Goal: Task Accomplishment & Management: Manage account settings

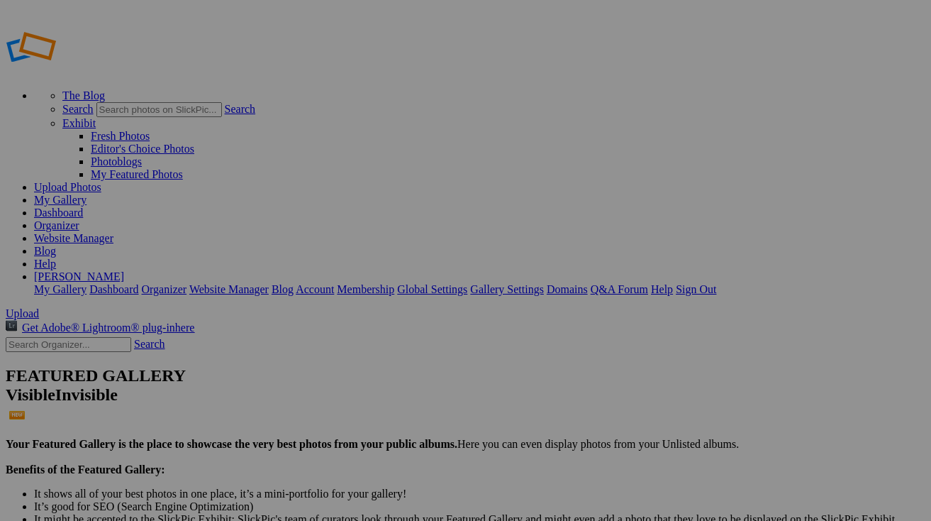
click at [69, 337] on input "text" at bounding box center [69, 344] width 126 height 15
type input "STUDIO"
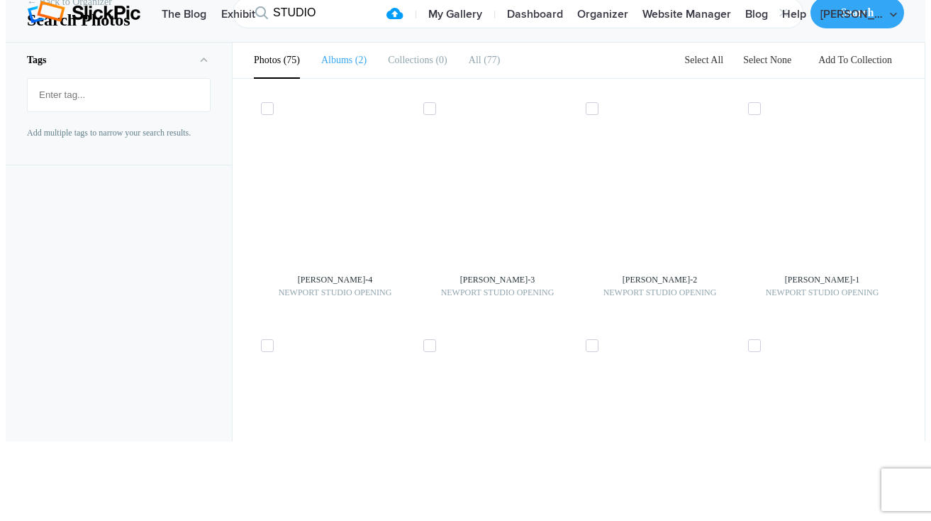
click at [346, 65] on b "Albums" at bounding box center [336, 60] width 31 height 11
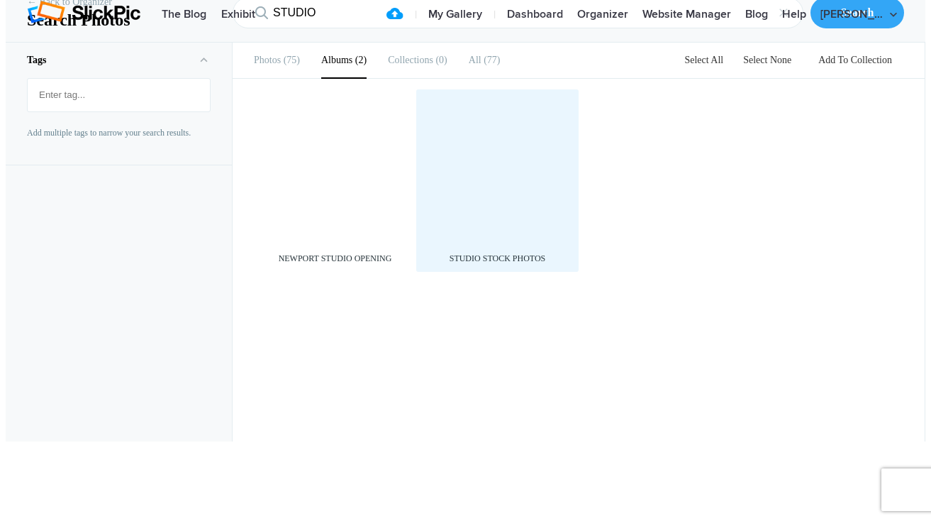
click at [521, 243] on div at bounding box center [498, 170] width 148 height 148
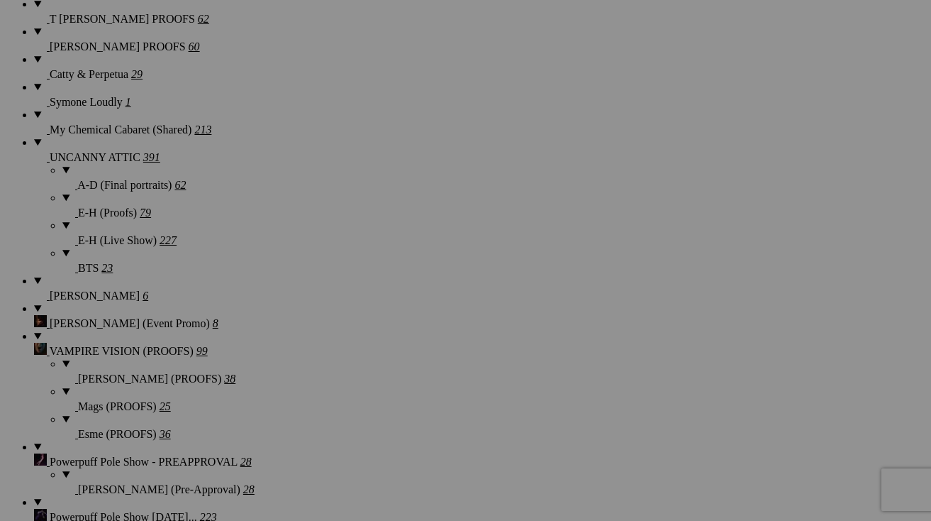
scroll to position [1664, 0]
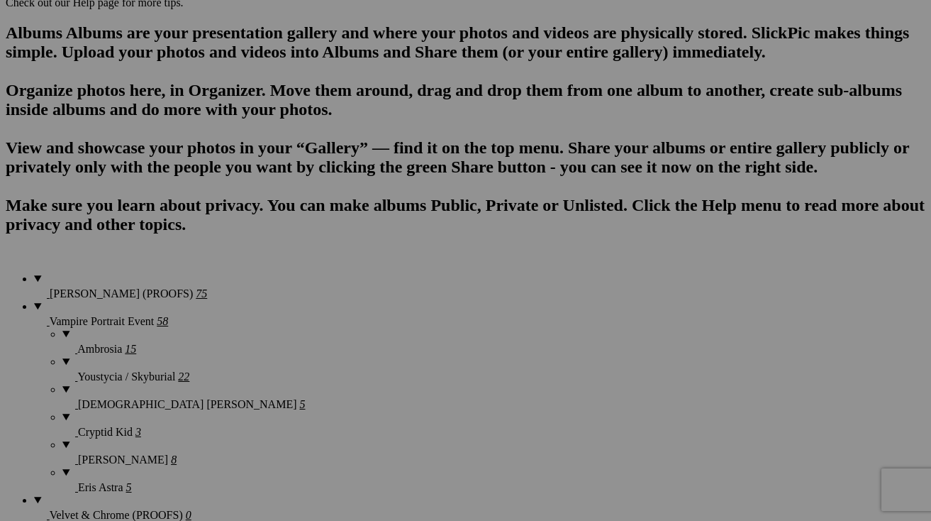
scroll to position [526, 0]
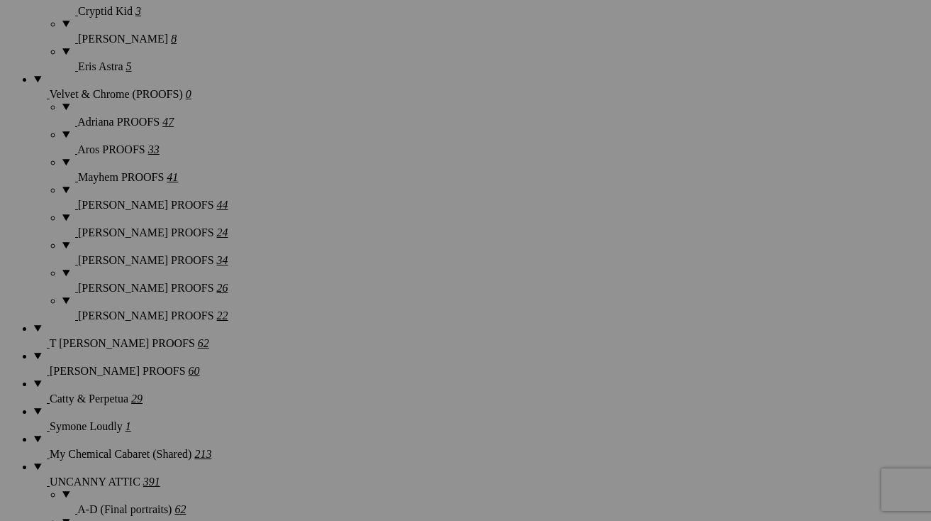
scroll to position [1349, 0]
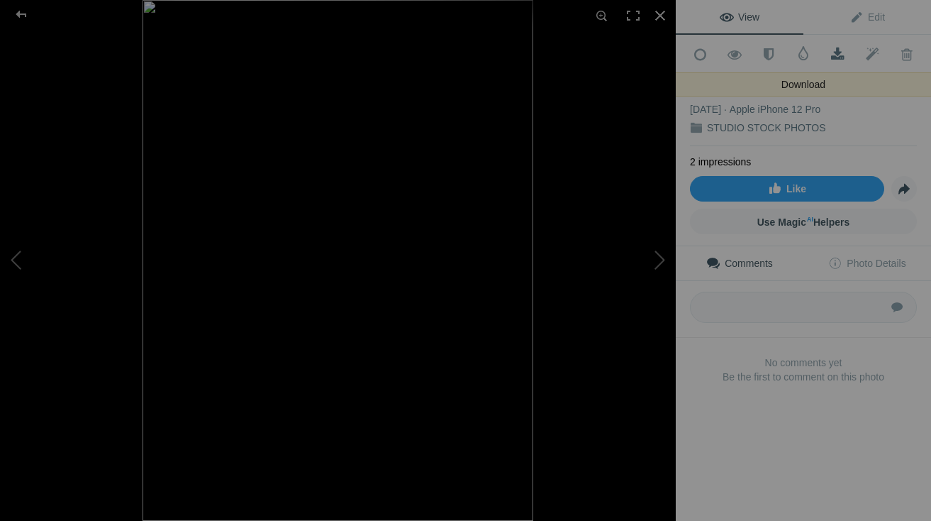
click at [839, 55] on span at bounding box center [838, 55] width 35 height 14
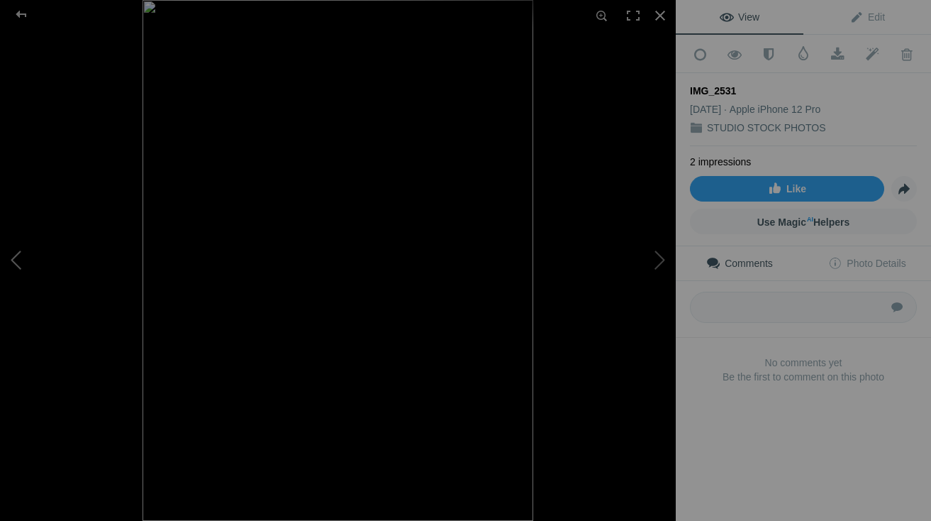
click at [23, 265] on button at bounding box center [53, 260] width 106 height 187
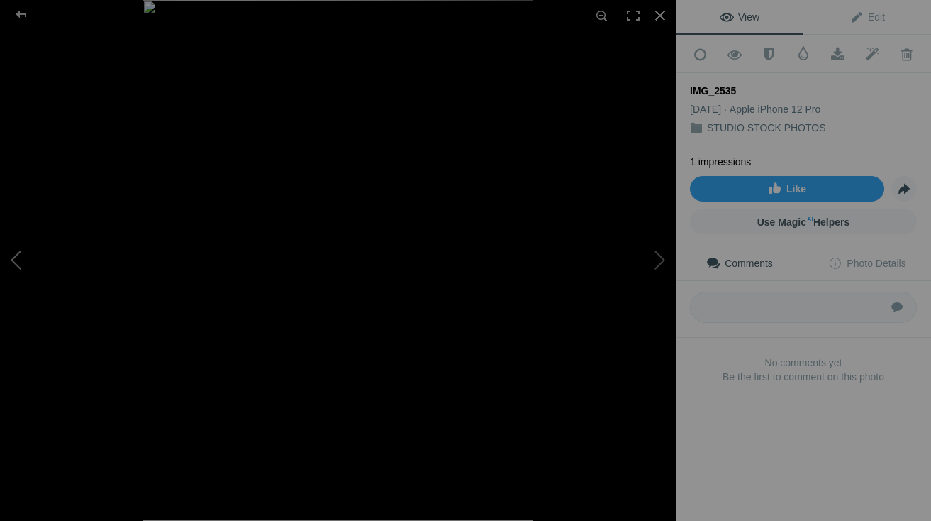
click at [23, 265] on button at bounding box center [53, 260] width 106 height 187
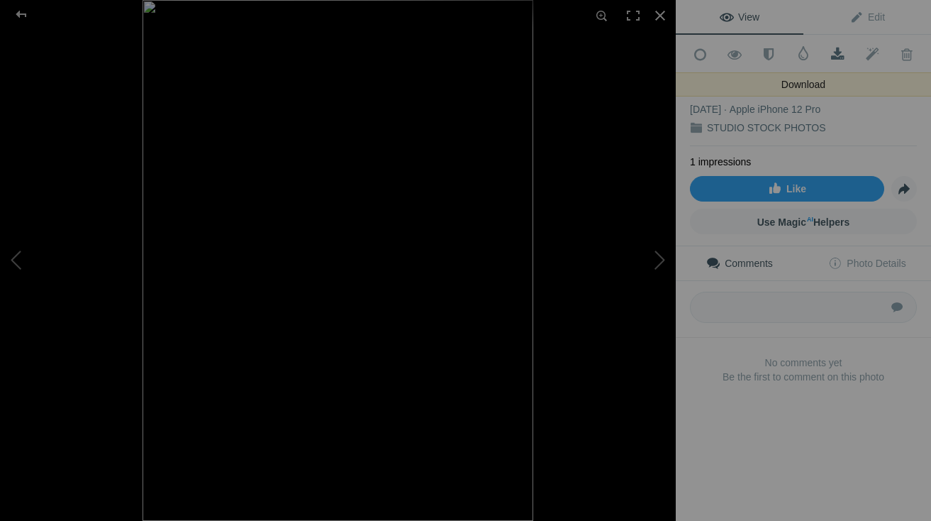
click at [843, 52] on span at bounding box center [838, 55] width 35 height 14
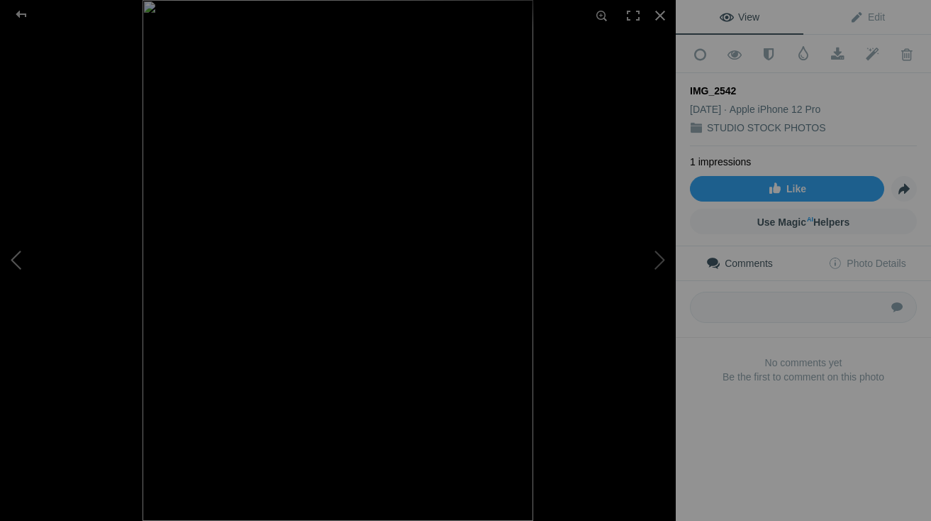
click at [21, 255] on button at bounding box center [53, 260] width 106 height 187
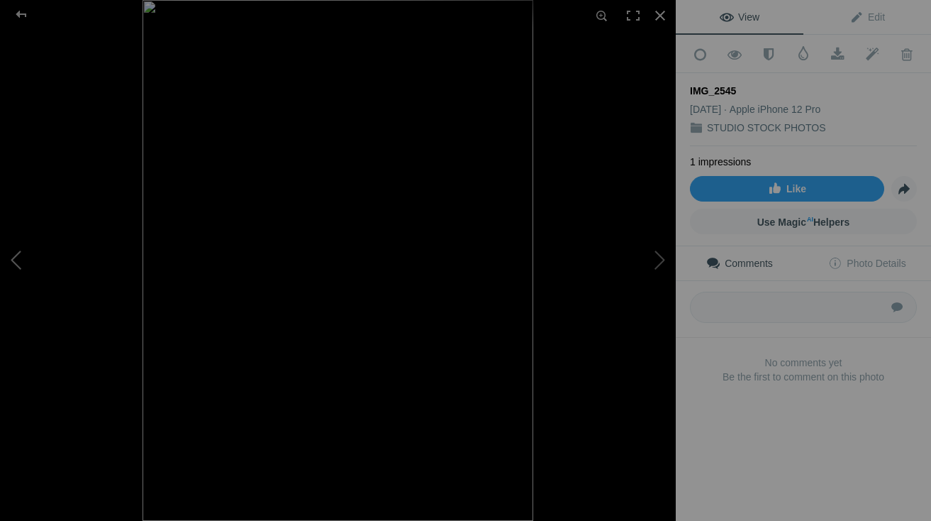
click at [21, 255] on button at bounding box center [53, 260] width 106 height 187
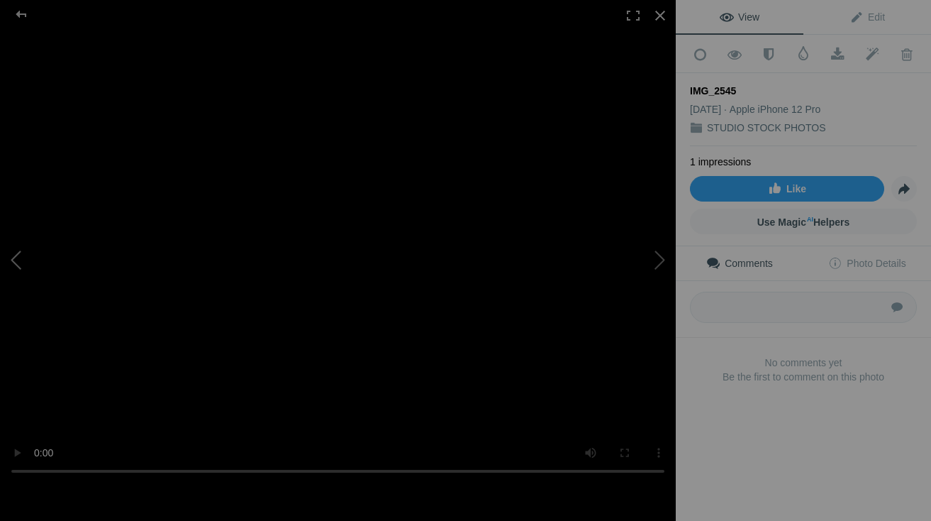
click at [21, 255] on button at bounding box center [53, 260] width 106 height 187
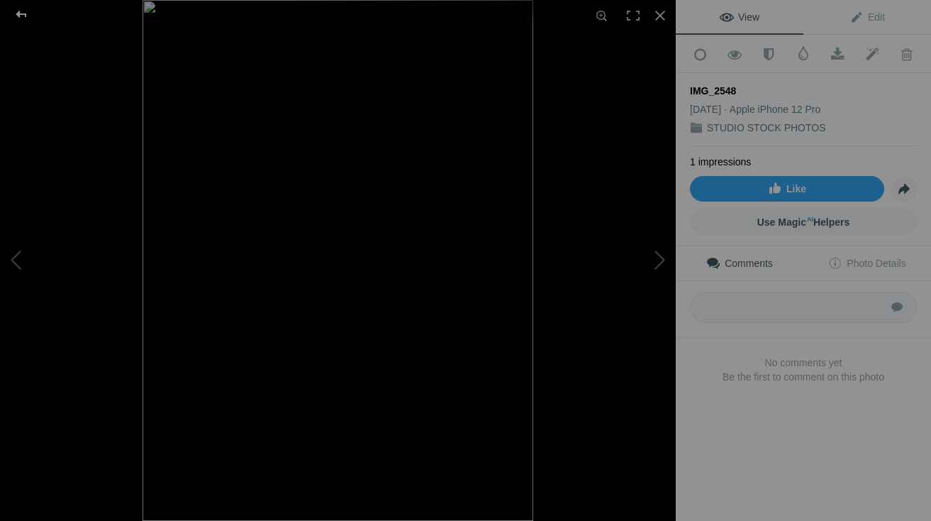
click at [21, 26] on div at bounding box center [21, 14] width 51 height 28
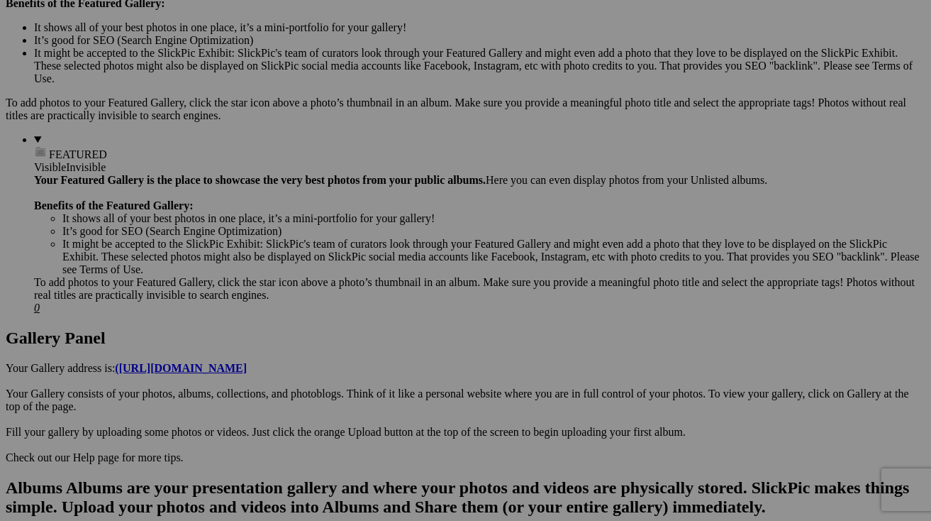
scroll to position [406, 0]
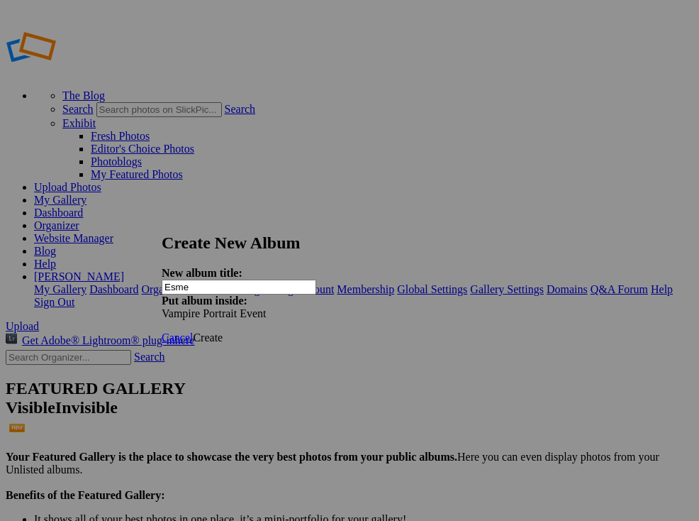
type input "Esme"
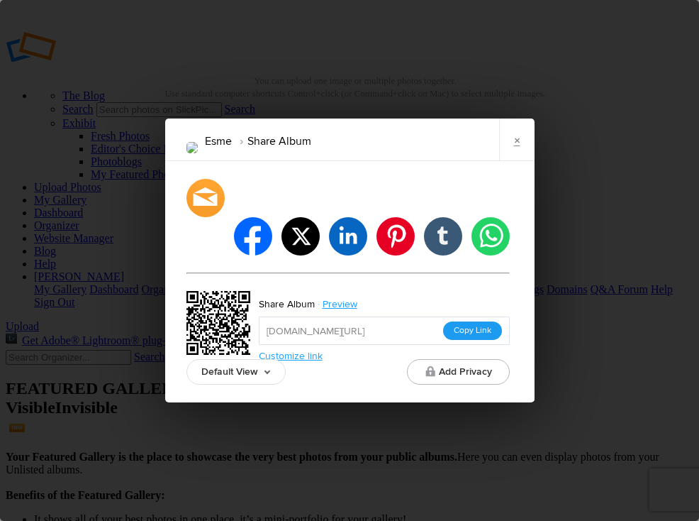
click at [480, 321] on button "Copy Link" at bounding box center [472, 330] width 59 height 18
click at [522, 150] on link "×" at bounding box center [516, 139] width 35 height 43
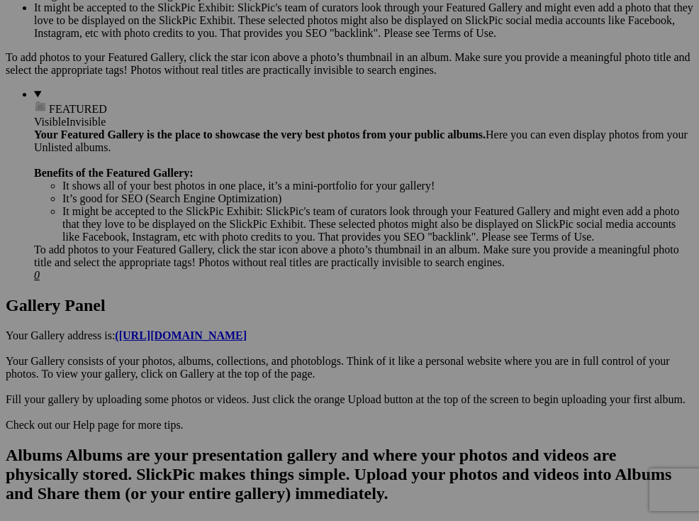
scroll to position [538, 0]
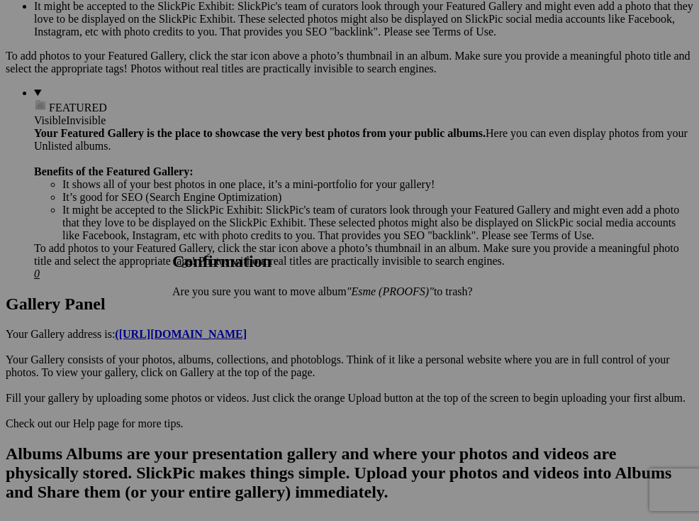
click at [220, 311] on link "Yes" at bounding box center [212, 315] width 16 height 12
